Goal: Task Accomplishment & Management: Complete application form

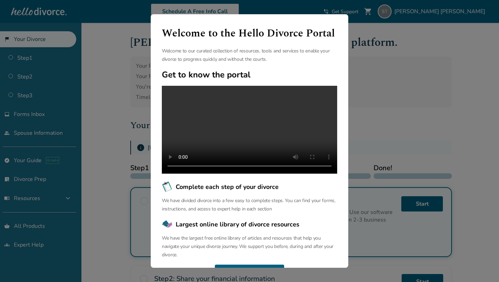
click at [406, 100] on div "Welcome to the Hello Divorce Portal Welcome to our curated collection of resour…" at bounding box center [249, 141] width 499 height 282
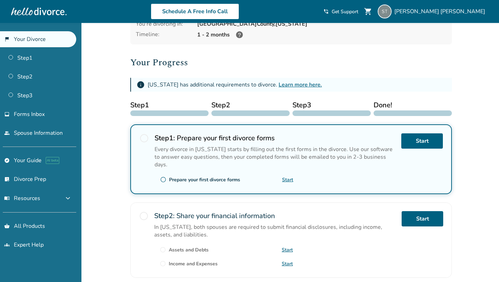
scroll to position [73, 0]
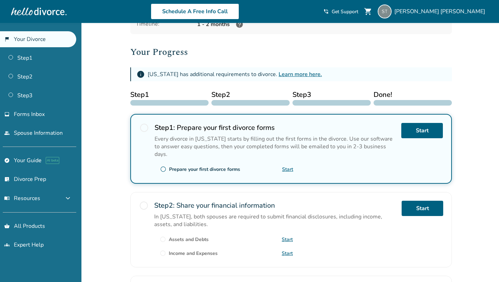
click at [163, 166] on span "radio_button_unchecked" at bounding box center [163, 169] width 6 height 6
click at [289, 74] on link "Learn more here." at bounding box center [300, 74] width 43 height 8
click at [411, 131] on link "Start" at bounding box center [423, 130] width 42 height 15
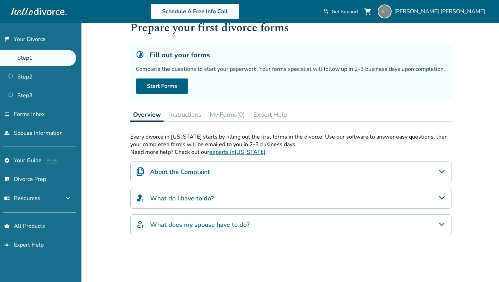
scroll to position [24, 0]
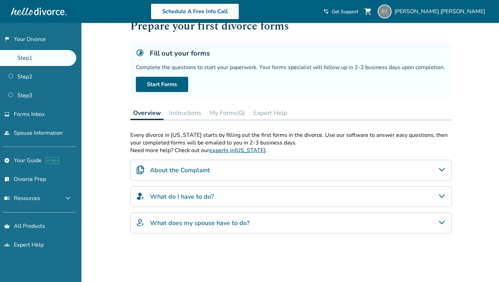
click at [216, 152] on link "experts in New Jersey" at bounding box center [237, 150] width 56 height 8
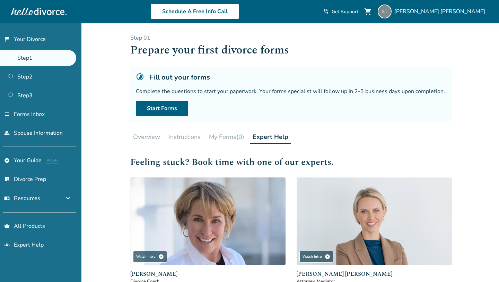
scroll to position [24, 0]
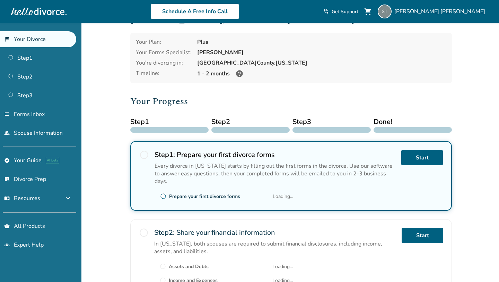
scroll to position [73, 0]
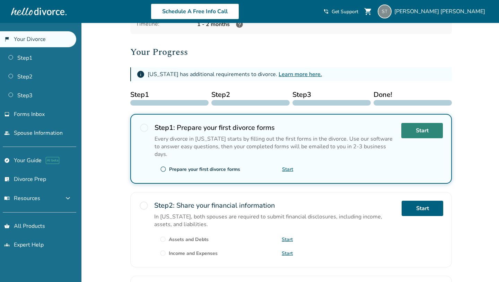
click at [412, 127] on link "Start" at bounding box center [423, 130] width 42 height 15
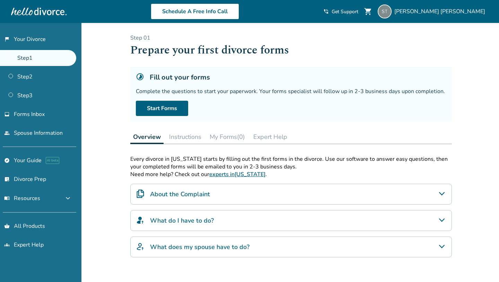
click at [181, 136] on button "Instructions" at bounding box center [185, 137] width 38 height 14
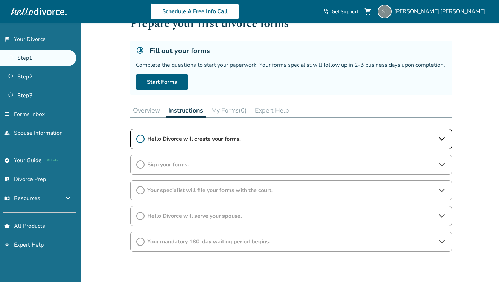
scroll to position [27, 0]
click at [224, 109] on button "My Forms (0)" at bounding box center [229, 110] width 41 height 14
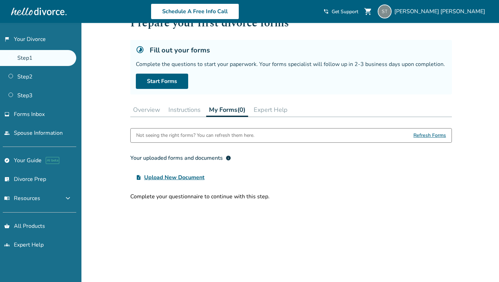
click at [147, 110] on button "Overview" at bounding box center [146, 110] width 33 height 14
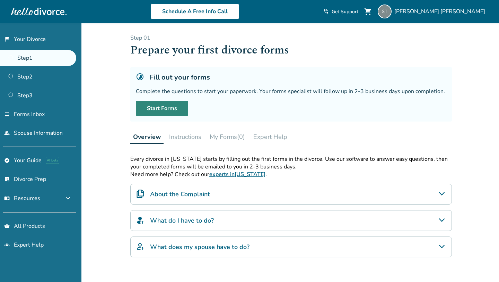
click at [166, 107] on link "Start Forms" at bounding box center [162, 108] width 52 height 15
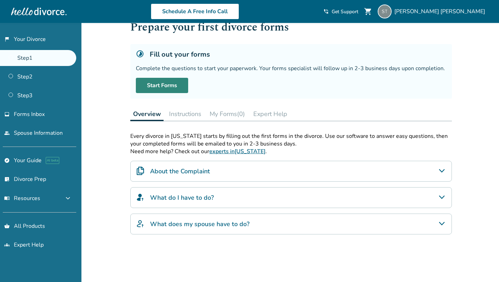
click at [170, 81] on link "Start Forms" at bounding box center [162, 85] width 52 height 15
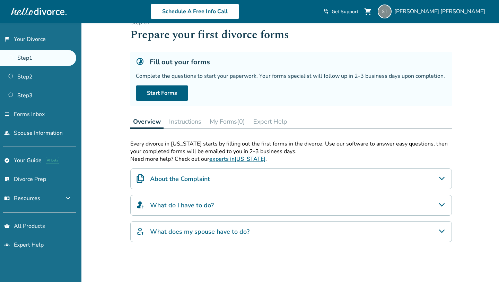
click at [186, 120] on button "Instructions" at bounding box center [185, 121] width 38 height 14
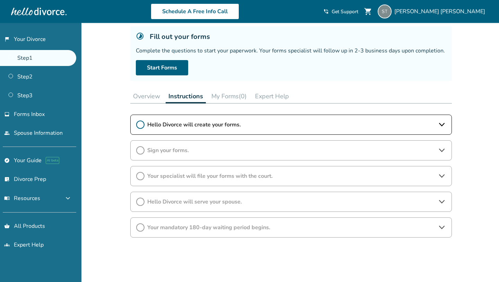
scroll to position [43, 0]
